Goal: Transaction & Acquisition: Purchase product/service

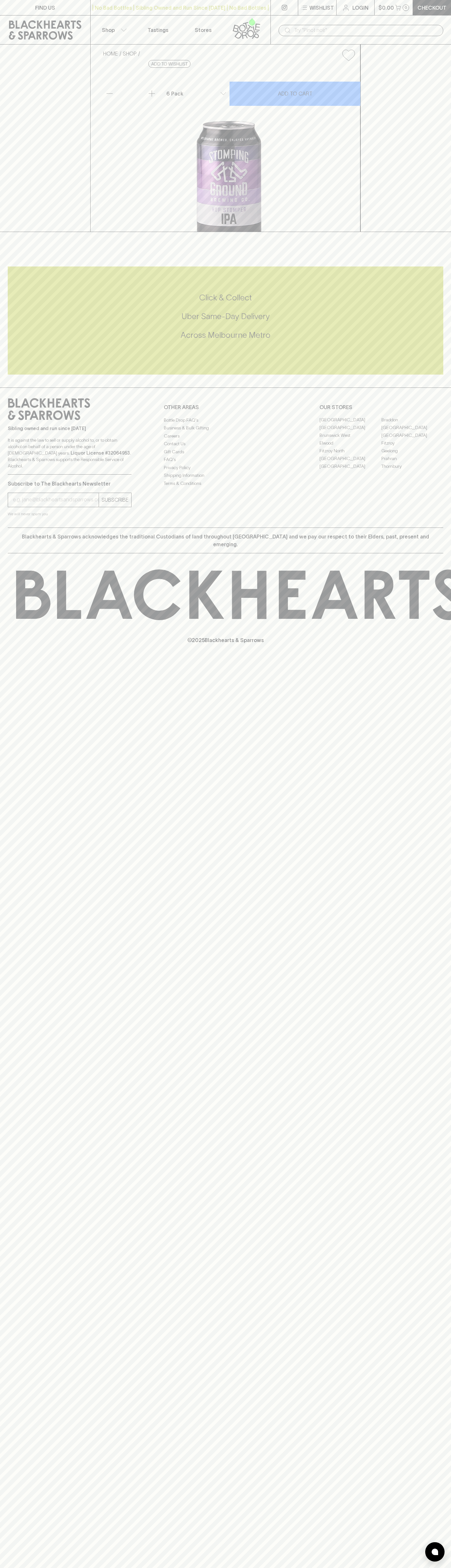
click at [306, 19] on div "​" at bounding box center [360, 29] width 180 height 29
click at [449, 1257] on div "FIND US | No Bad Bottles | Sibling Owned and Run Since 2006 | No Bad Bottles | …" at bounding box center [226, 784] width 451 height 1568
click at [347, 1567] on html "FIND US | No Bad Bottles | Sibling Owned and Run Since 2006 | No Bad Bottles | …" at bounding box center [226, 784] width 451 height 1568
click at [11, 1415] on div "FIND US | No Bad Bottles | Sibling Owned and Run Since 2006 | No Bad Bottles | …" at bounding box center [226, 784] width 451 height 1568
